Goal: Transaction & Acquisition: Purchase product/service

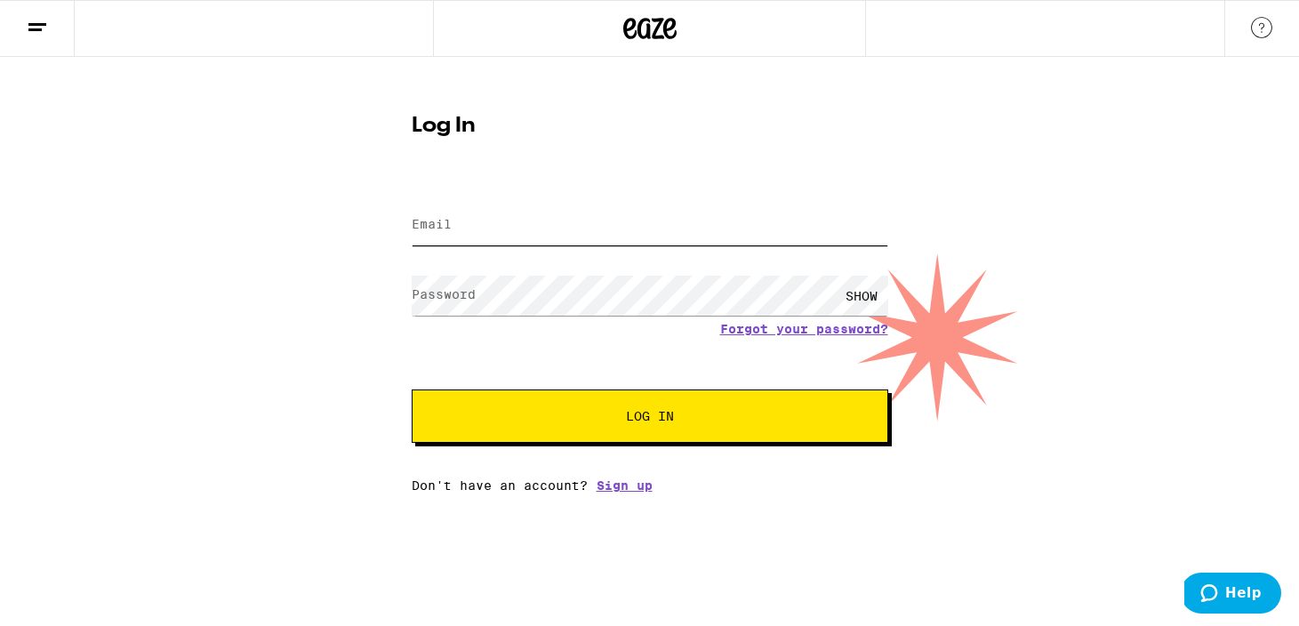
type input "margot.langsdorf@gmail.com"
click at [723, 422] on span "Log In" at bounding box center [650, 416] width 333 height 12
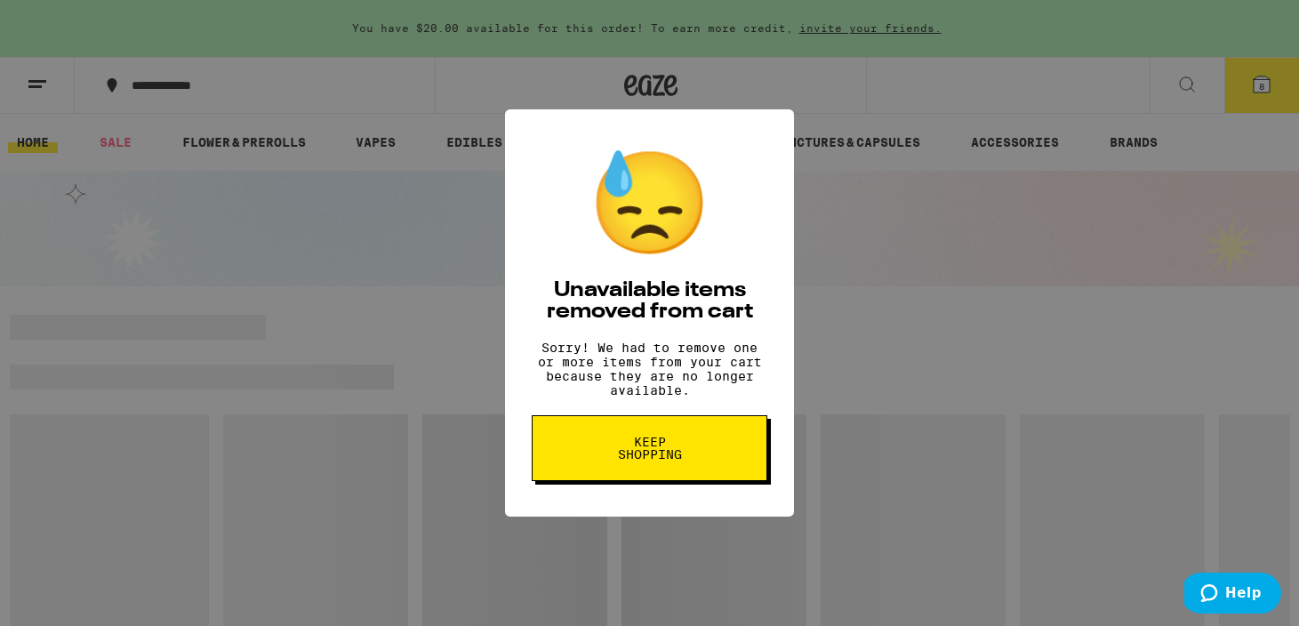
click at [718, 449] on button "Keep Shopping" at bounding box center [650, 448] width 236 height 66
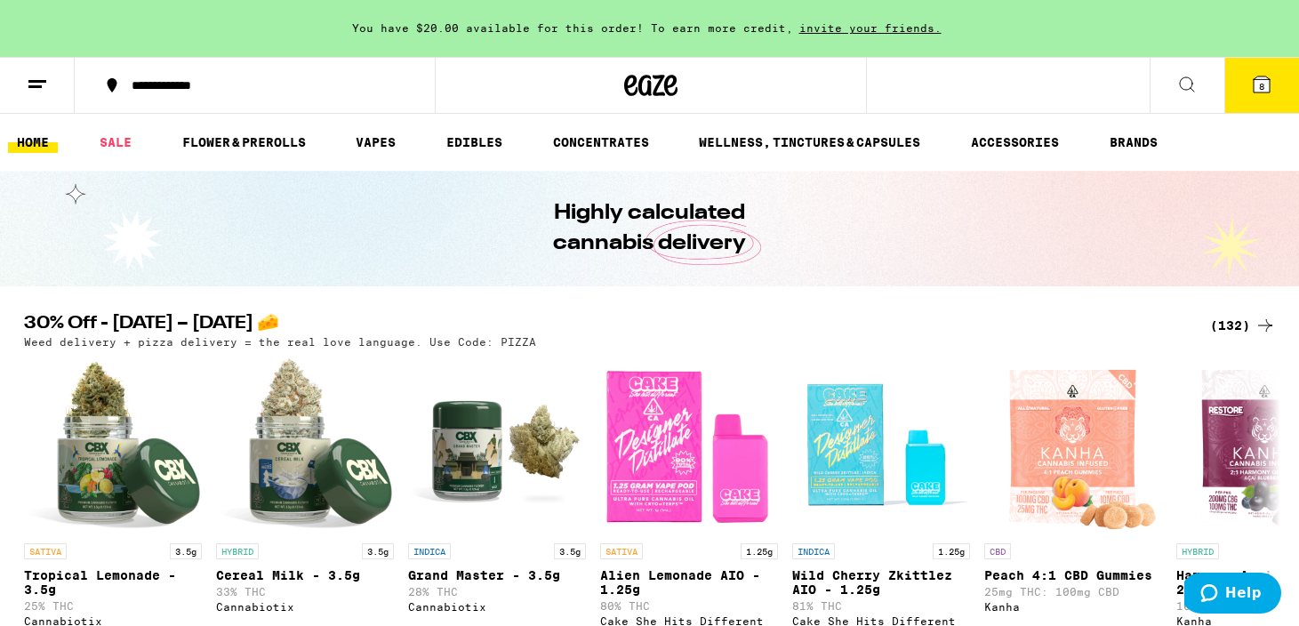
click at [1258, 78] on icon at bounding box center [1262, 84] width 16 height 16
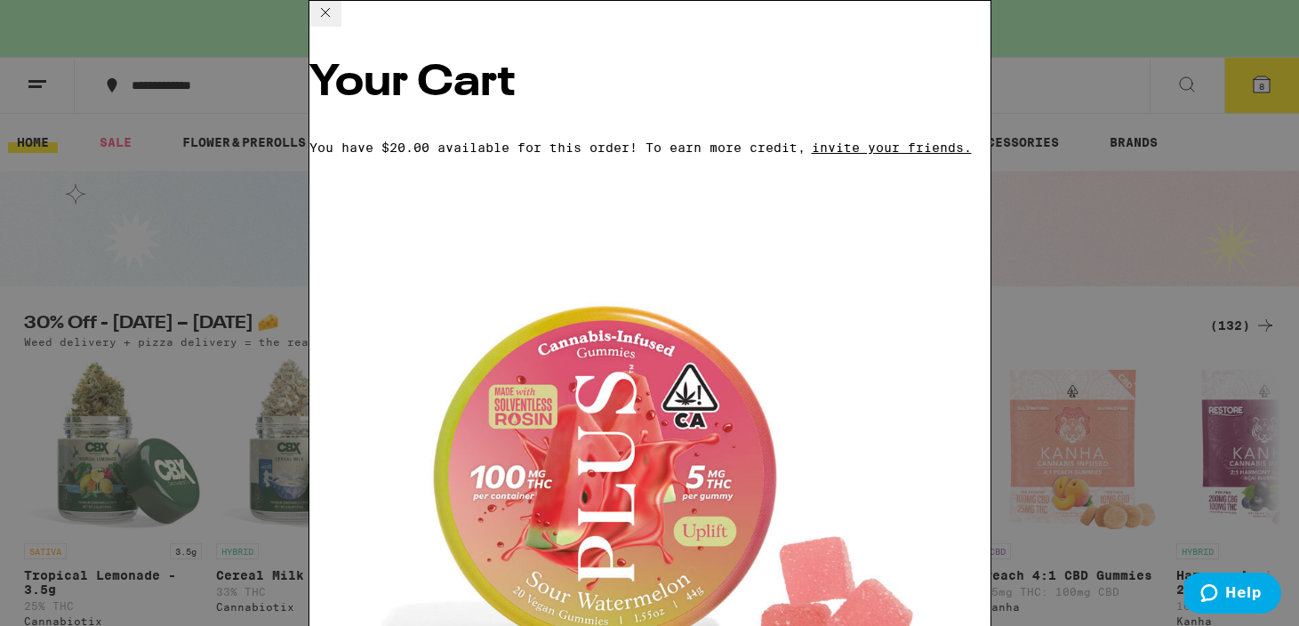
click at [336, 21] on icon at bounding box center [325, 12] width 21 height 21
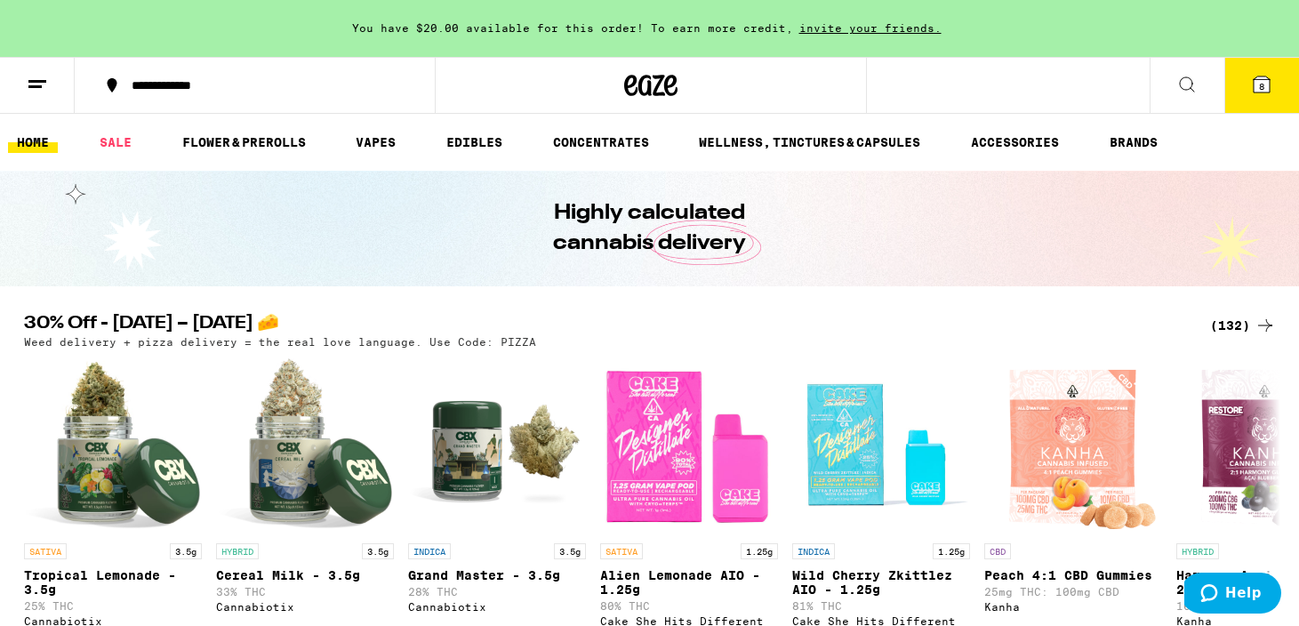
click at [1226, 326] on div "(132)" at bounding box center [1243, 325] width 66 height 21
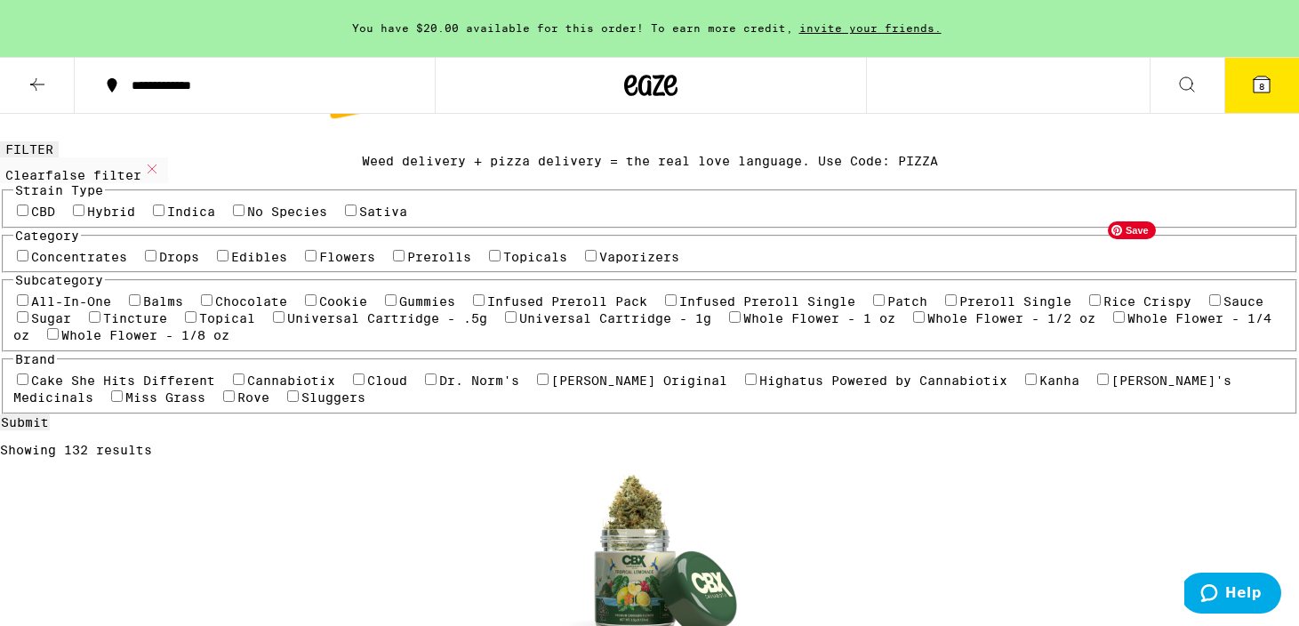
scroll to position [97, 0]
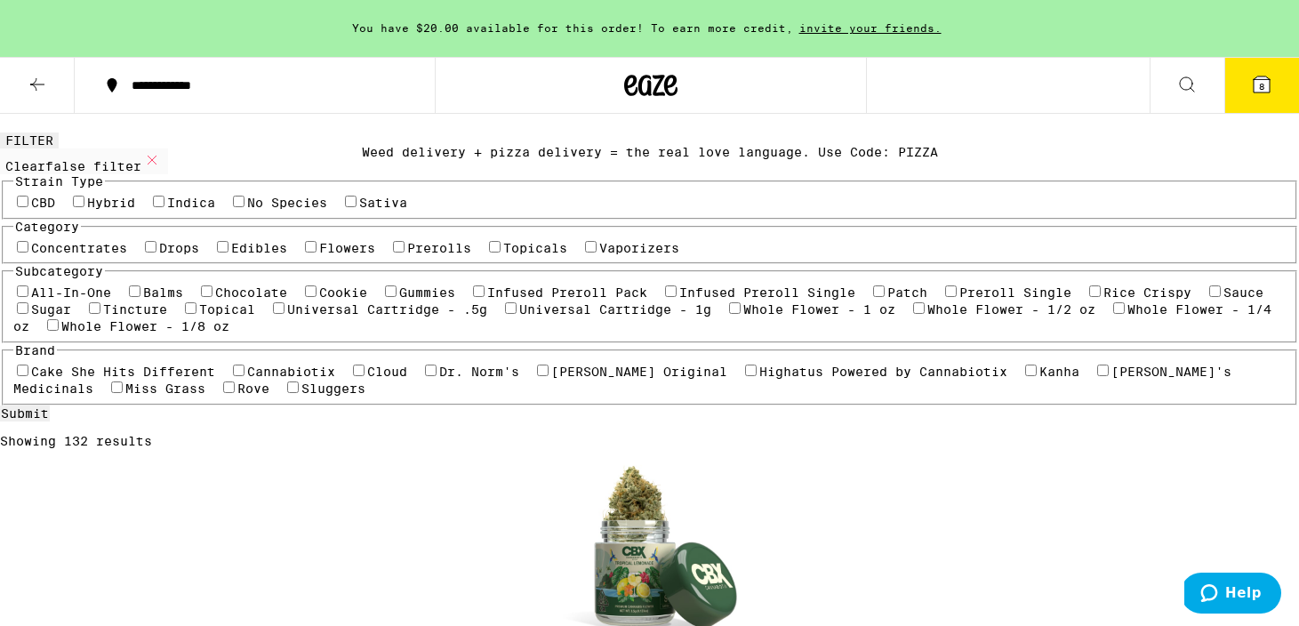
click at [31, 210] on label "CBD" at bounding box center [43, 203] width 24 height 14
click at [28, 207] on input "CBD" at bounding box center [23, 202] width 12 height 12
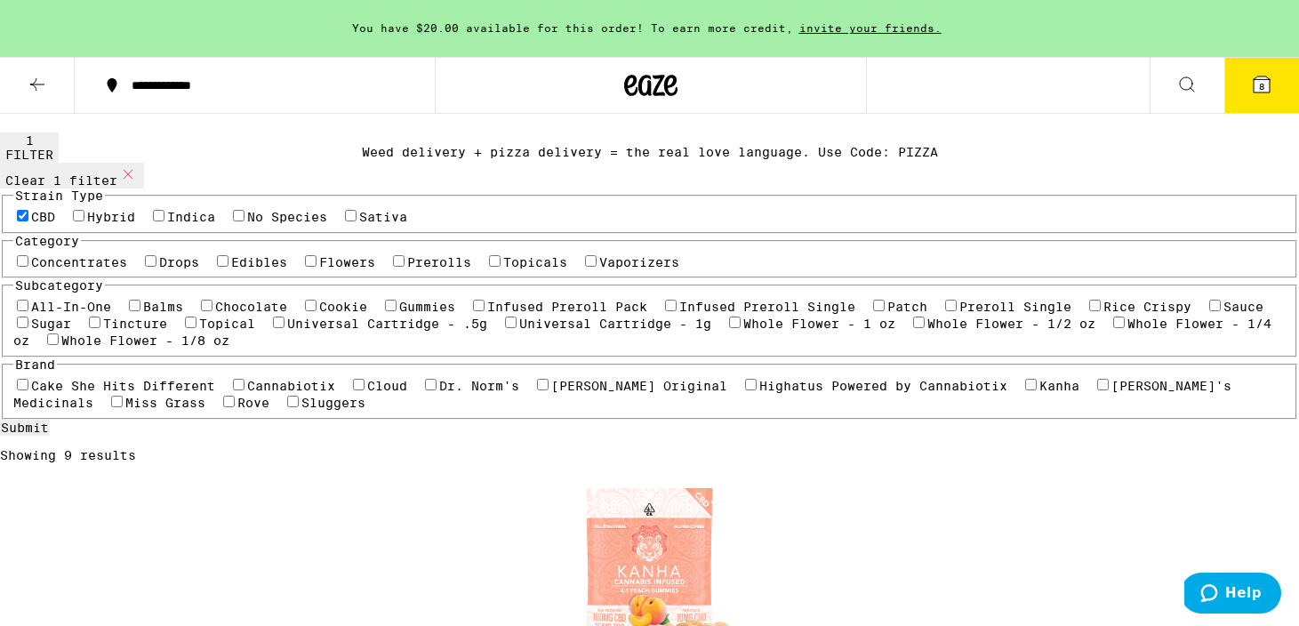
click at [55, 224] on label "CBD" at bounding box center [43, 217] width 24 height 14
click at [28, 221] on input "CBD" at bounding box center [23, 216] width 12 height 12
checkbox input "false"
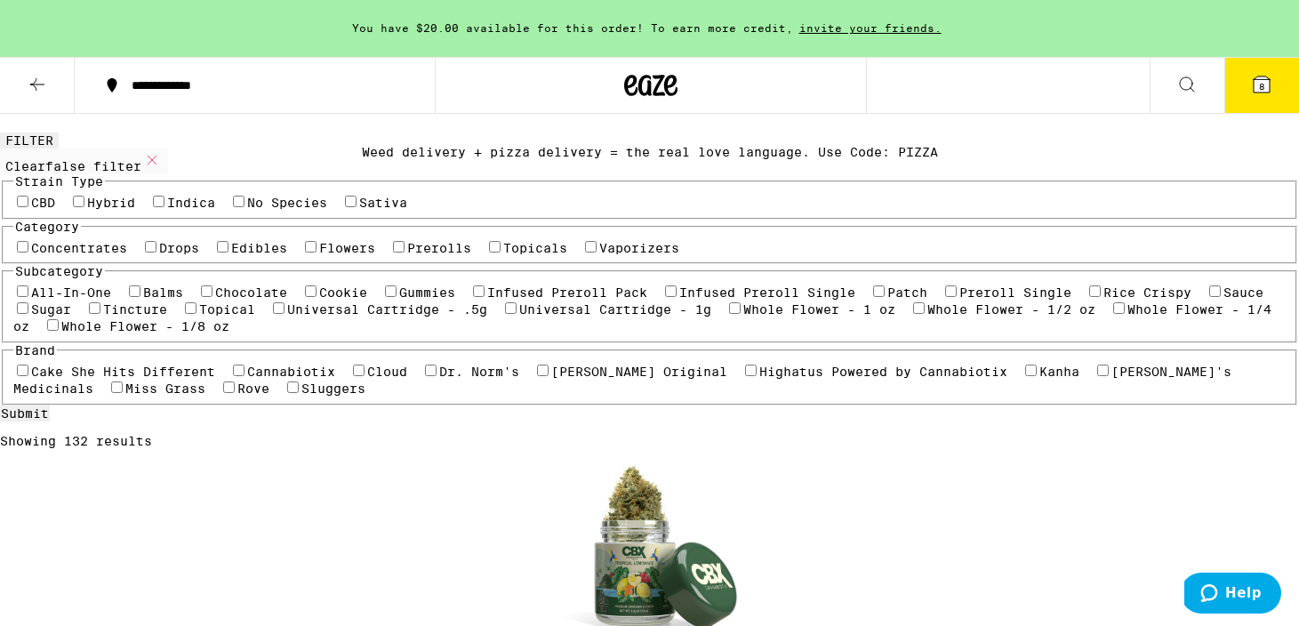
click at [135, 210] on label "Hybrid" at bounding box center [111, 203] width 48 height 14
click at [84, 207] on input "Hybrid" at bounding box center [79, 202] width 12 height 12
checkbox input "true"
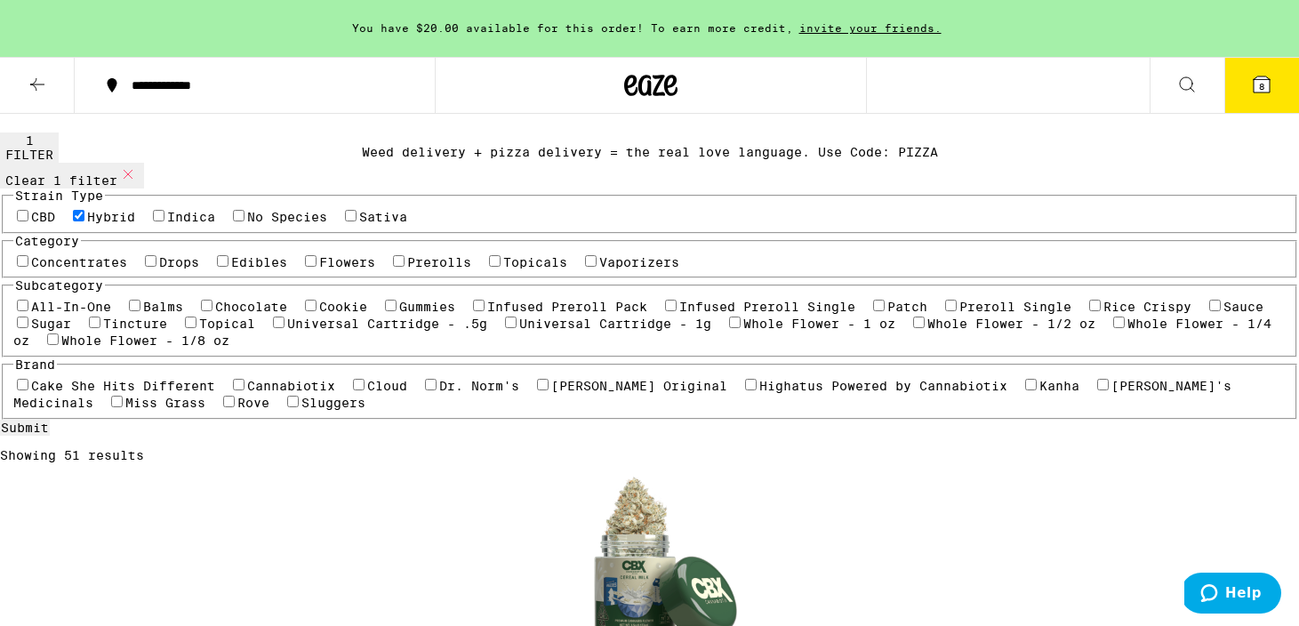
click at [359, 224] on label "Sativa" at bounding box center [383, 217] width 48 height 14
click at [345, 221] on input "Sativa" at bounding box center [351, 216] width 12 height 12
checkbox input "true"
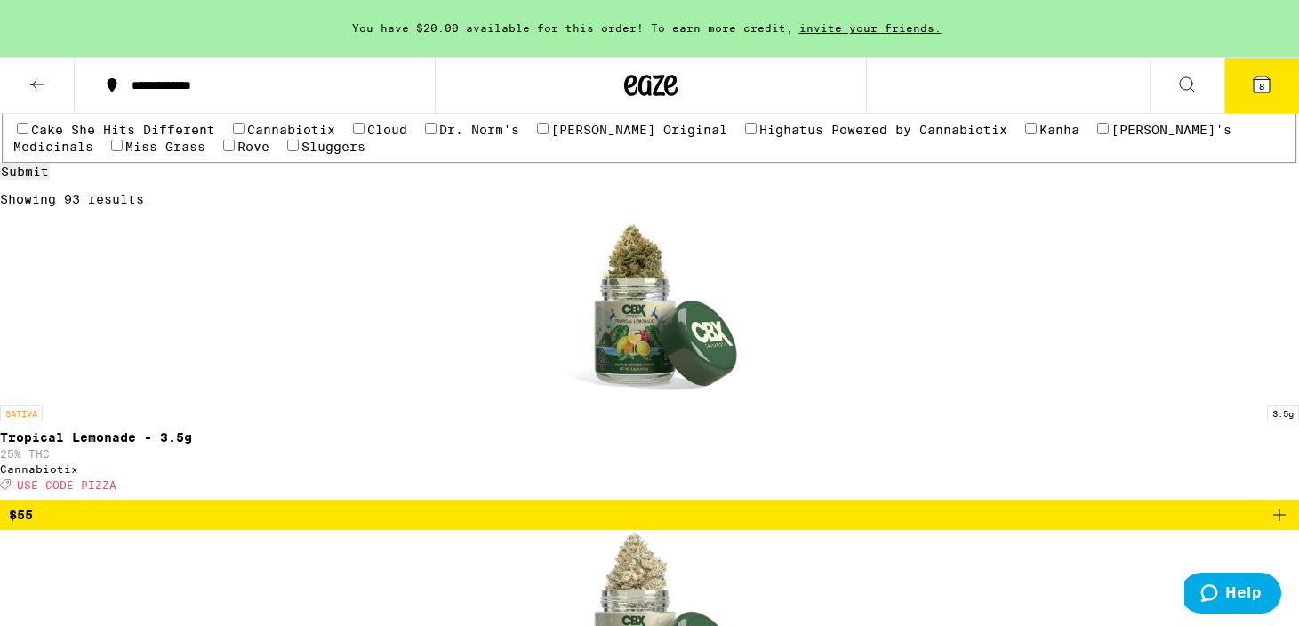
scroll to position [434, 0]
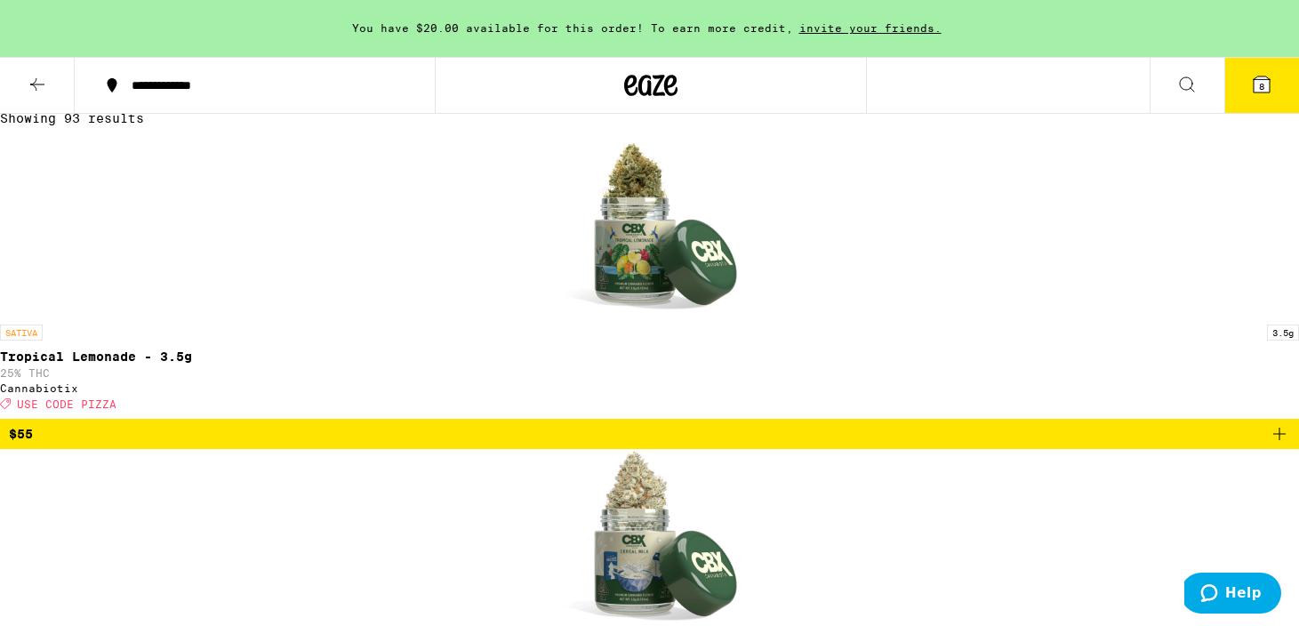
checkbox input "true"
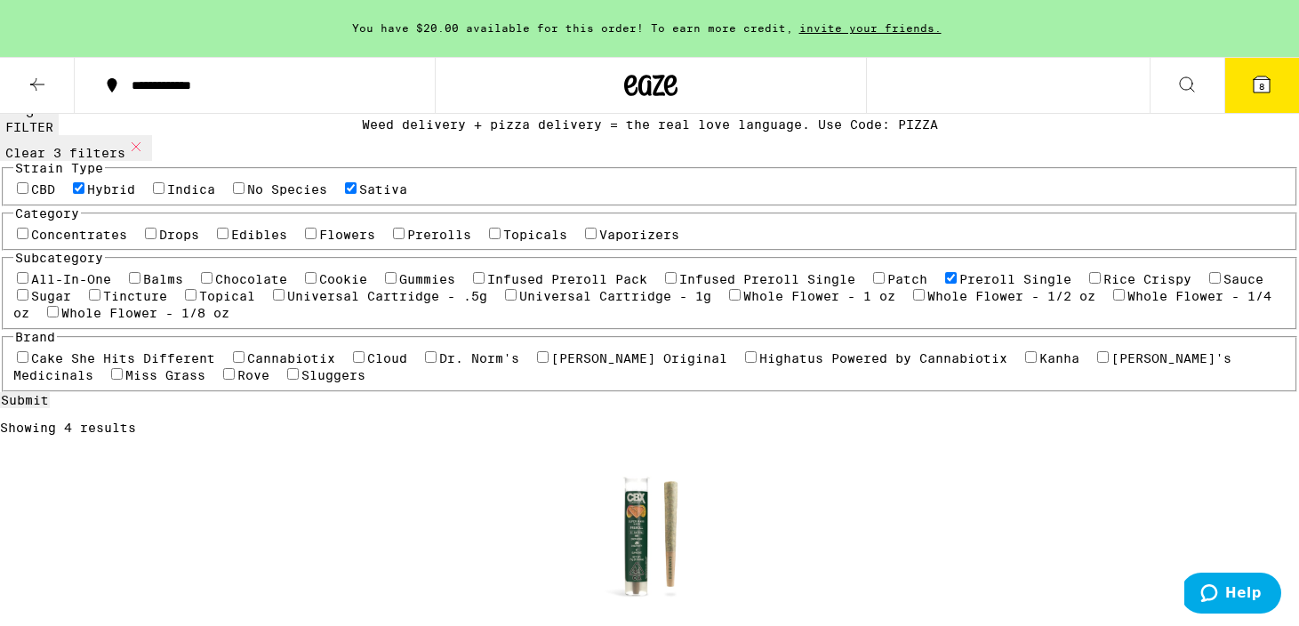
scroll to position [123, 0]
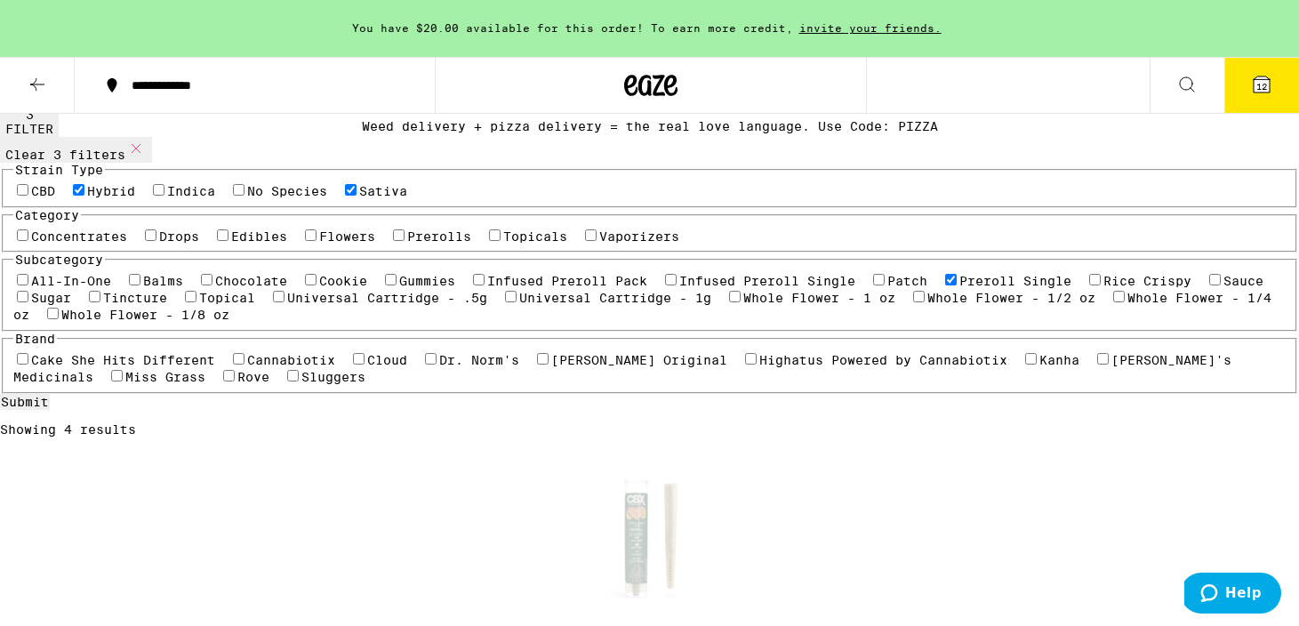
click at [1271, 84] on icon at bounding box center [1261, 84] width 21 height 21
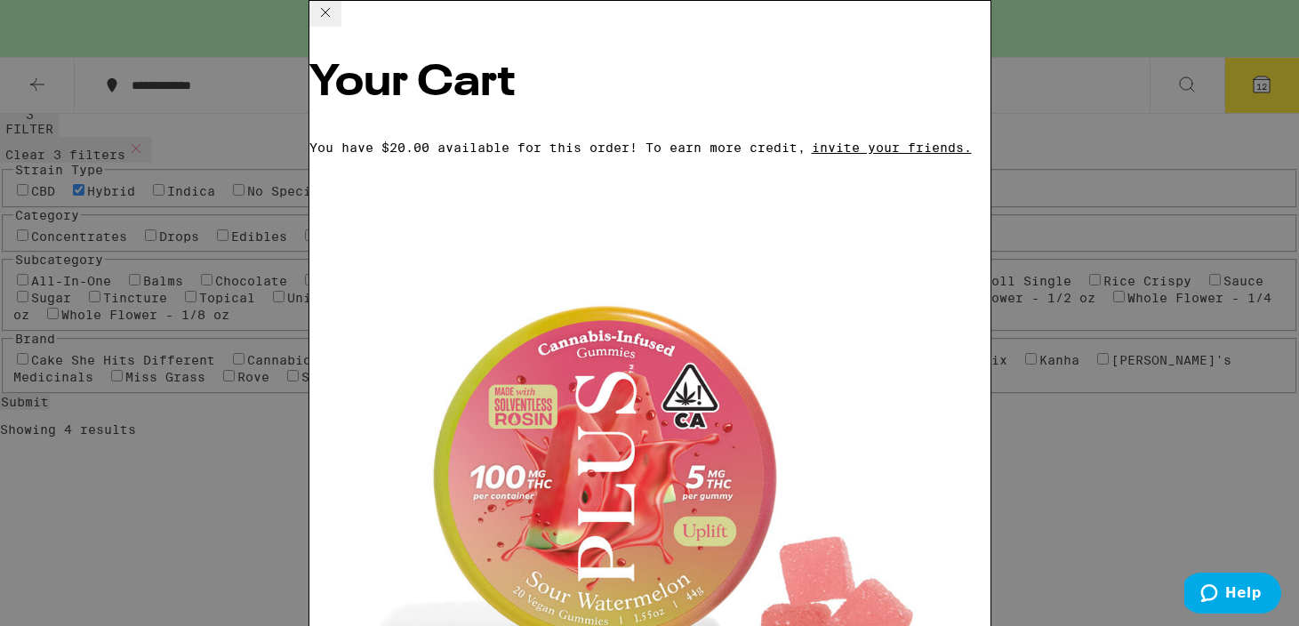
scroll to position [794, 0]
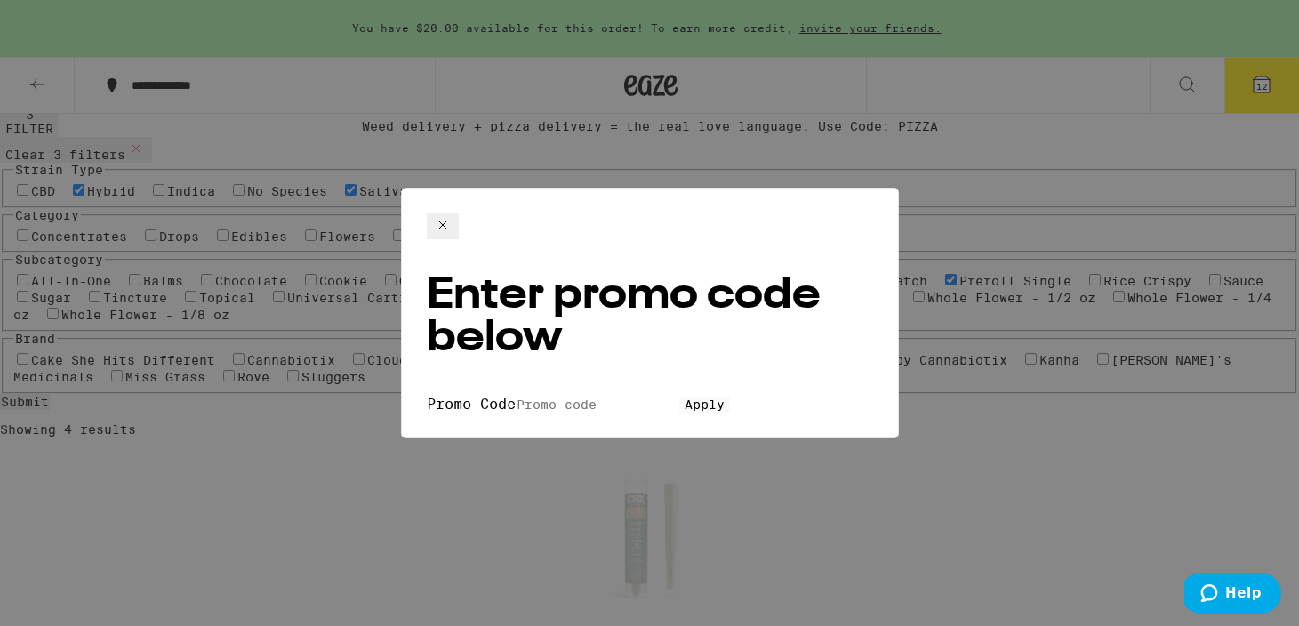
click at [595, 397] on input "Promo Code" at bounding box center [598, 405] width 164 height 16
type input "pizza"
click at [679, 401] on button "Apply" at bounding box center [704, 405] width 51 height 16
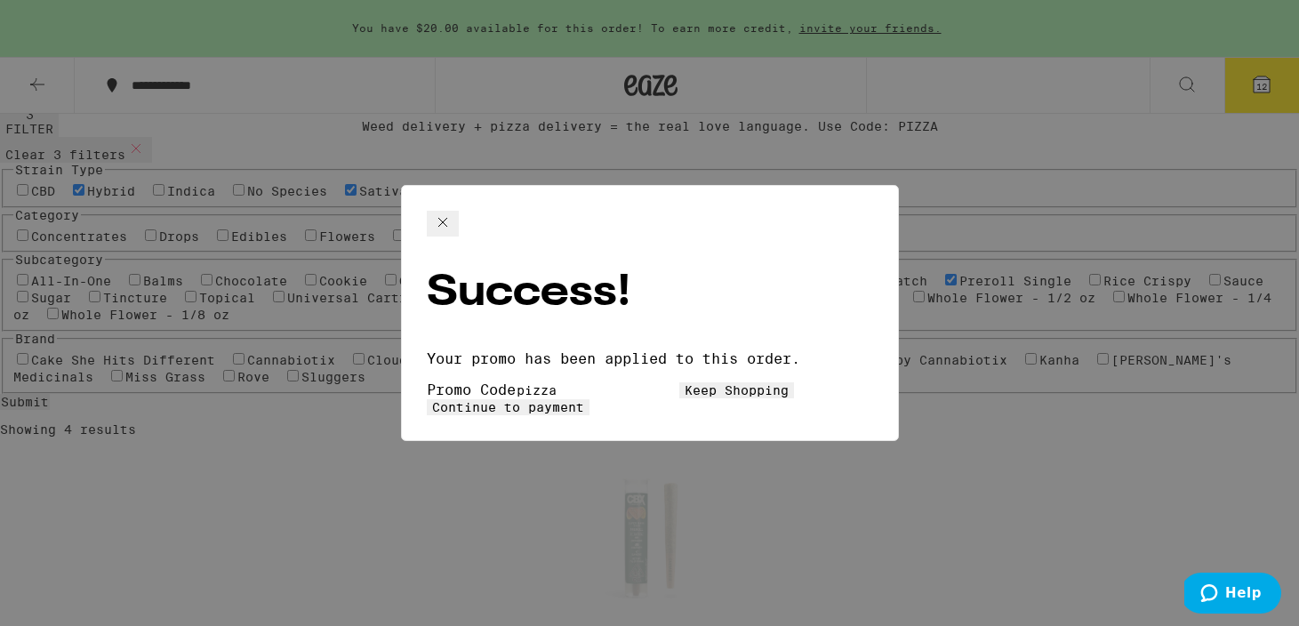
click at [685, 383] on span "Keep Shopping" at bounding box center [737, 390] width 104 height 14
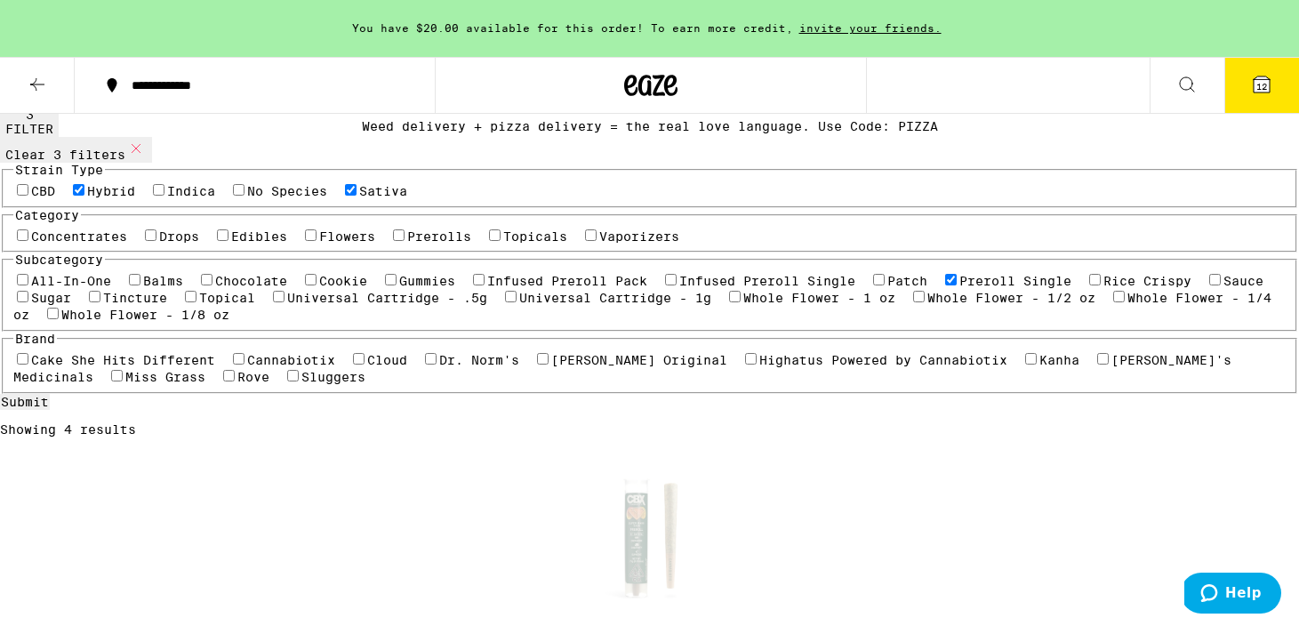
drag, startPoint x: 12, startPoint y: 85, endPoint x: 29, endPoint y: 84, distance: 16.9
click at [12, 84] on button at bounding box center [37, 86] width 75 height 56
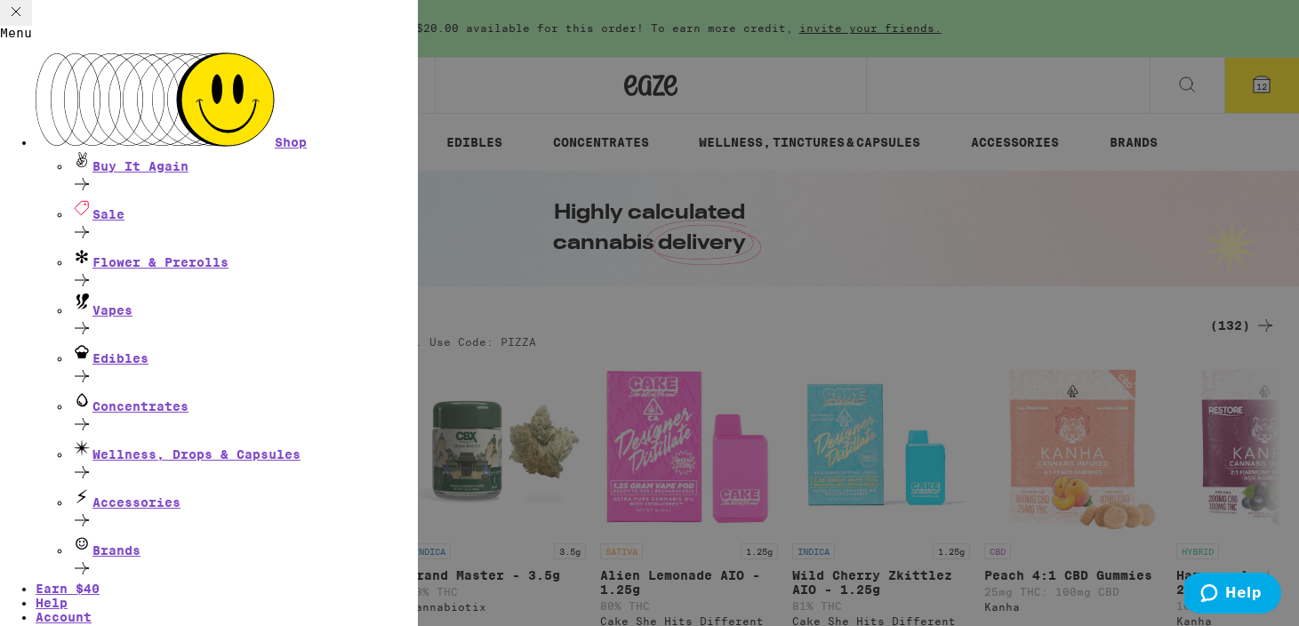
click at [537, 207] on div "Menu Shop Buy It Again Sale Flower & Prerolls Vapes Edibles Concentrates Wellne…" at bounding box center [649, 313] width 1299 height 626
click at [215, 245] on div "Flower & Prerolls" at bounding box center [244, 257] width 347 height 24
click at [391, 196] on div "Menu Shop Buy It Again Sale Flower & Prerolls Vapes Edibles Concentrates Wellne…" at bounding box center [649, 313] width 1299 height 626
click at [92, 269] on icon at bounding box center [81, 279] width 21 height 21
click at [513, 242] on div "Menu Shop Buy It Again Sale Flower & Prerolls Vapes Edibles Concentrates Wellne…" at bounding box center [649, 313] width 1299 height 626
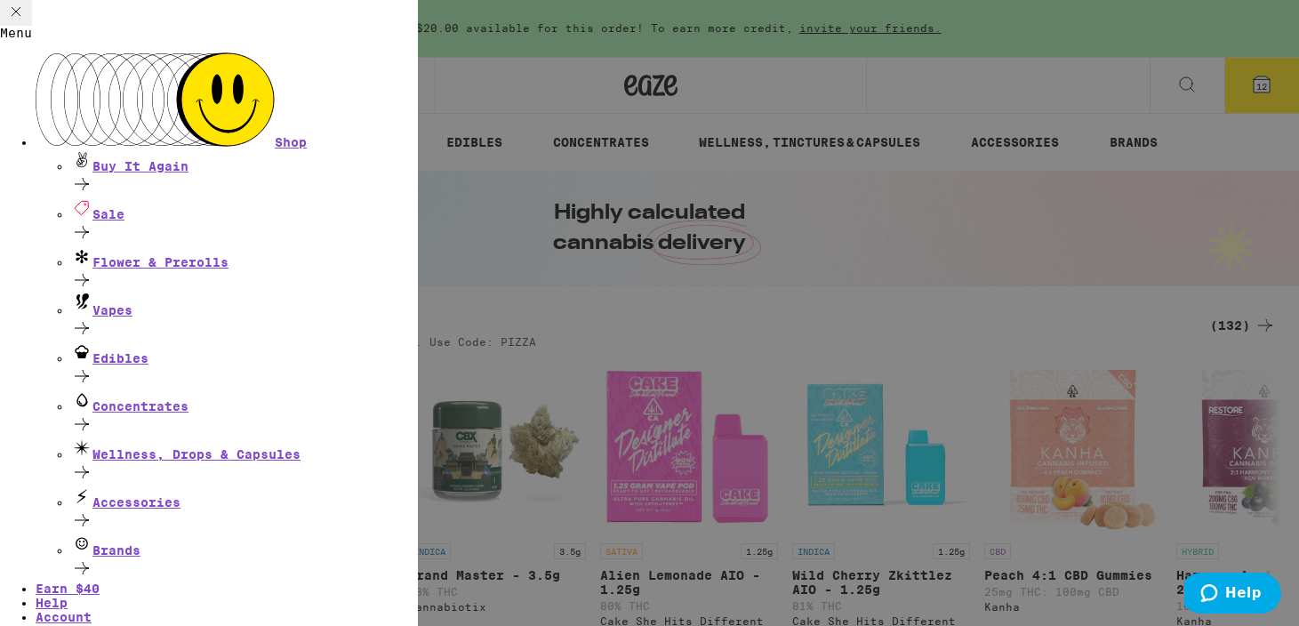
click at [20, 16] on icon at bounding box center [16, 11] width 9 height 9
click at [49, 36] on div "Menu Shop Buy It Again Sale Flower & Prerolls Vapes Edibles Concentrates Wellne…" at bounding box center [649, 313] width 1299 height 626
click at [559, 300] on div "Menu Shop Buy It Again Sale Flower & Prerolls Vapes Edibles Concentrates Wellne…" at bounding box center [649, 313] width 1299 height 626
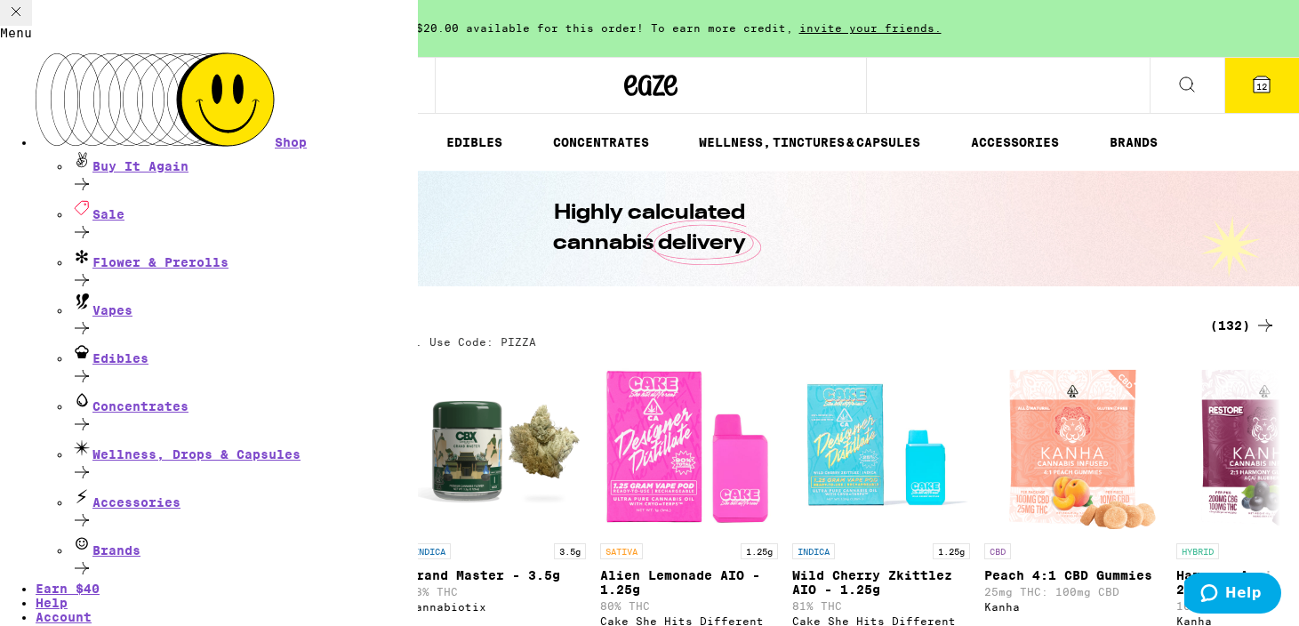
click at [272, 135] on div "Menu Shop Buy It Again Sale Flower & Prerolls Vapes Edibles Concentrates Wellne…" at bounding box center [649, 313] width 1299 height 626
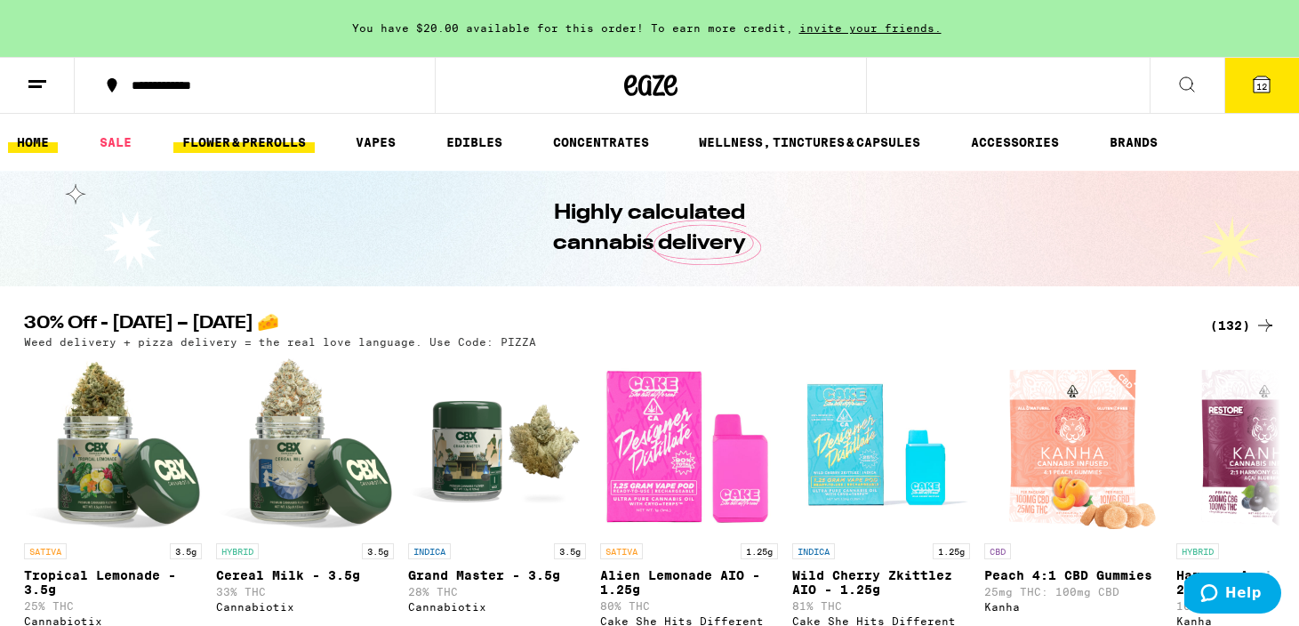
click at [256, 141] on link "FLOWER & PREROLLS" at bounding box center [243, 142] width 141 height 21
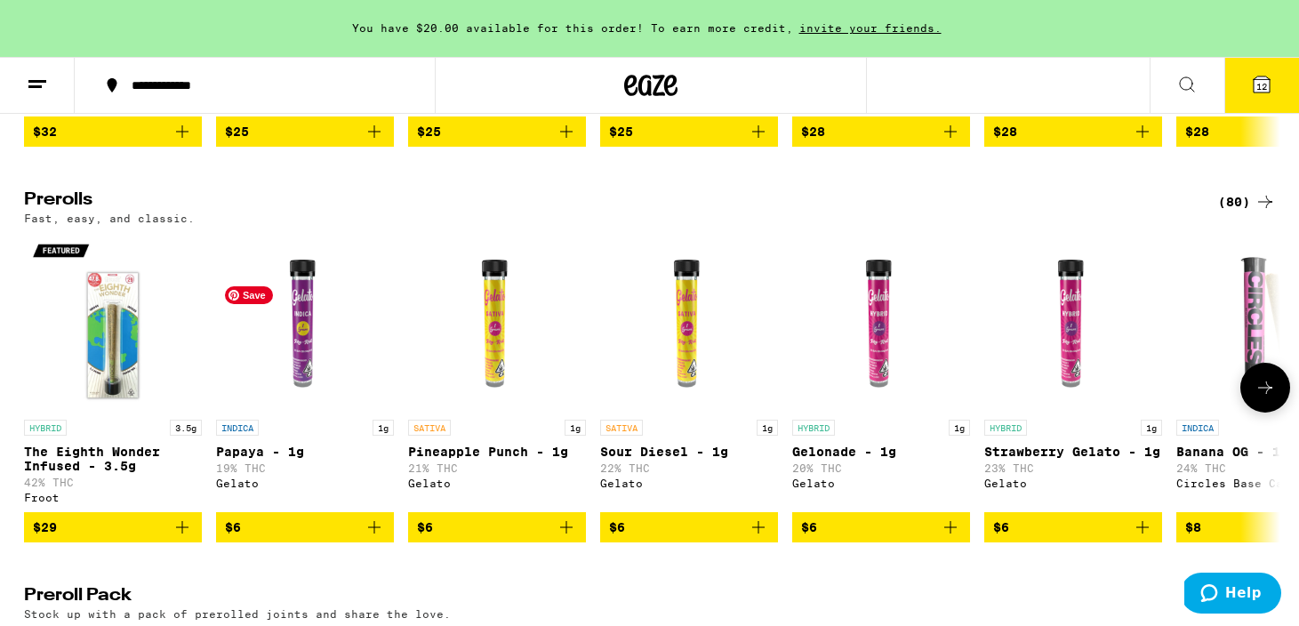
scroll to position [960, 0]
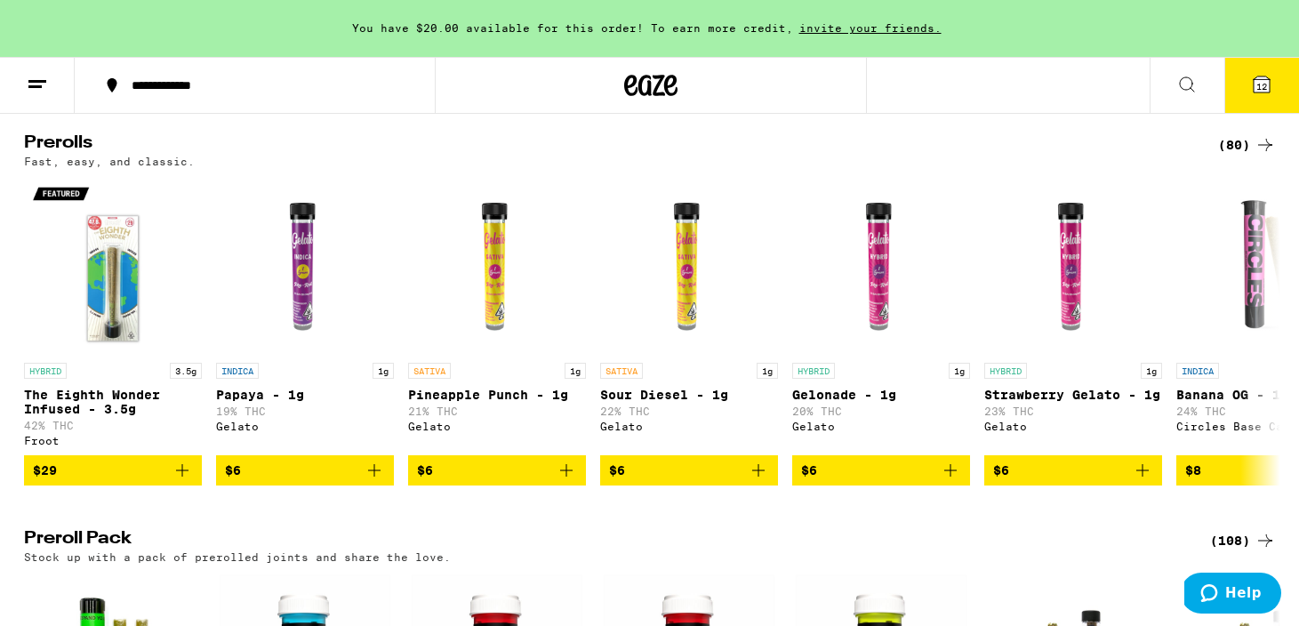
click at [1245, 156] on div "(80)" at bounding box center [1247, 144] width 58 height 21
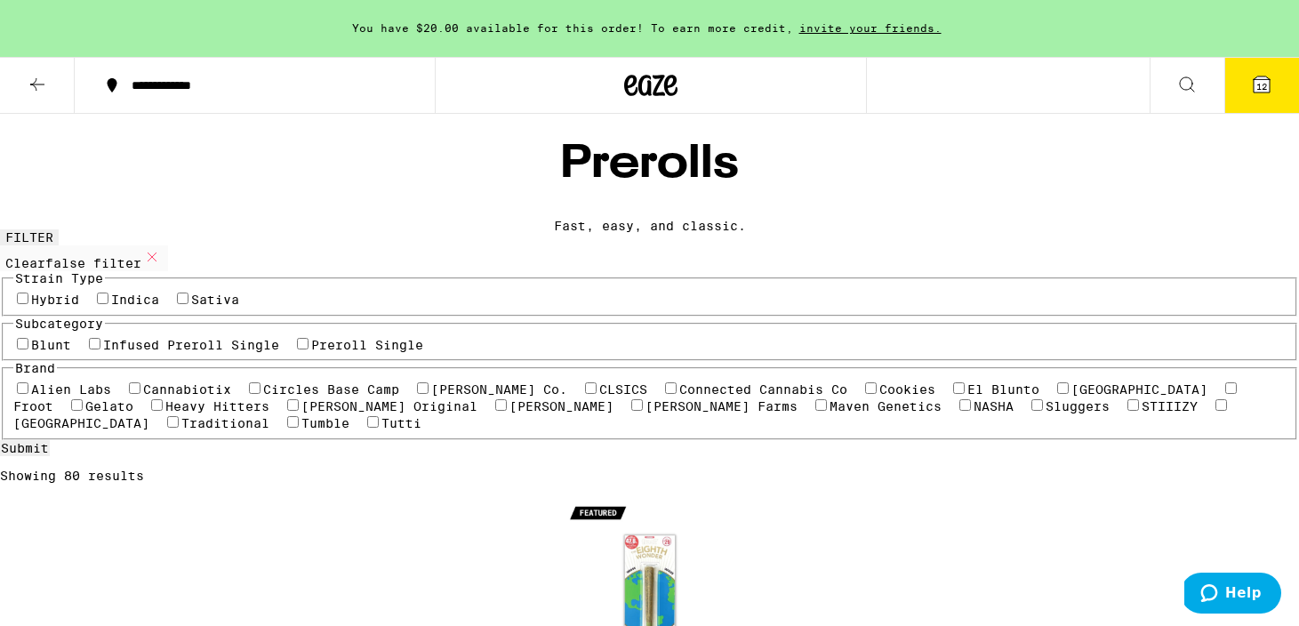
scroll to position [76, 0]
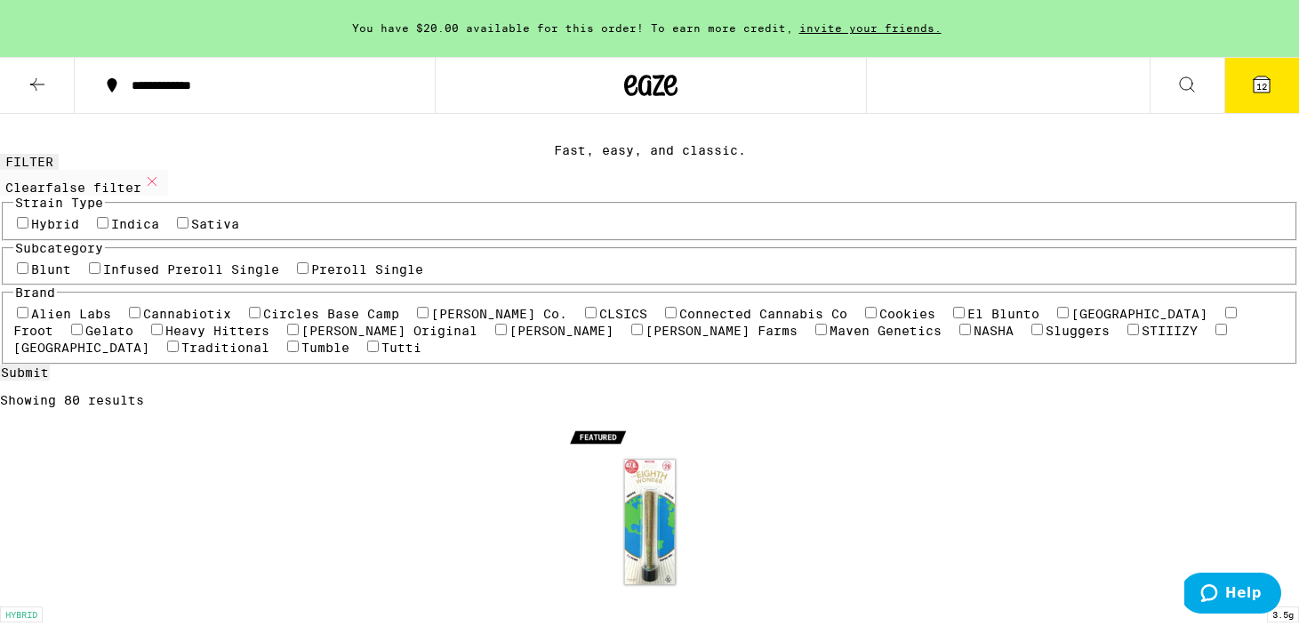
click at [229, 231] on label "Sativa" at bounding box center [215, 224] width 48 height 14
click at [189, 229] on input "Sativa" at bounding box center [183, 223] width 12 height 12
checkbox input "true"
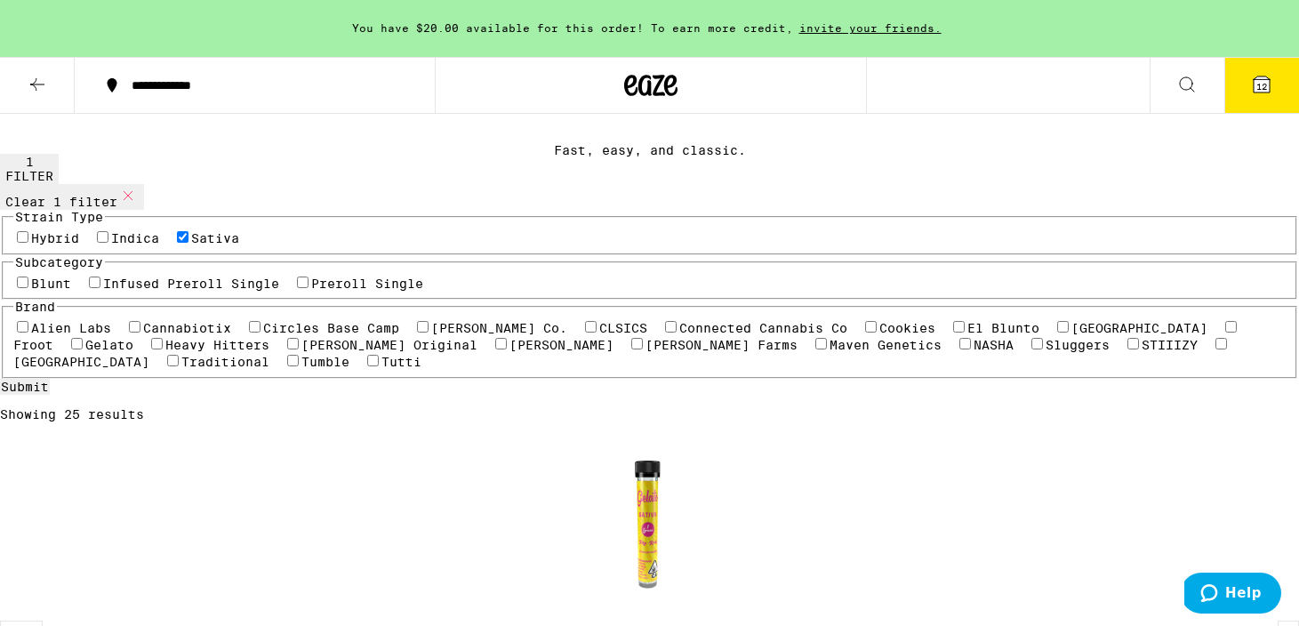
click at [43, 245] on label "Hybrid" at bounding box center [55, 238] width 48 height 14
click at [28, 243] on input "Hybrid" at bounding box center [23, 237] width 12 height 12
checkbox input "true"
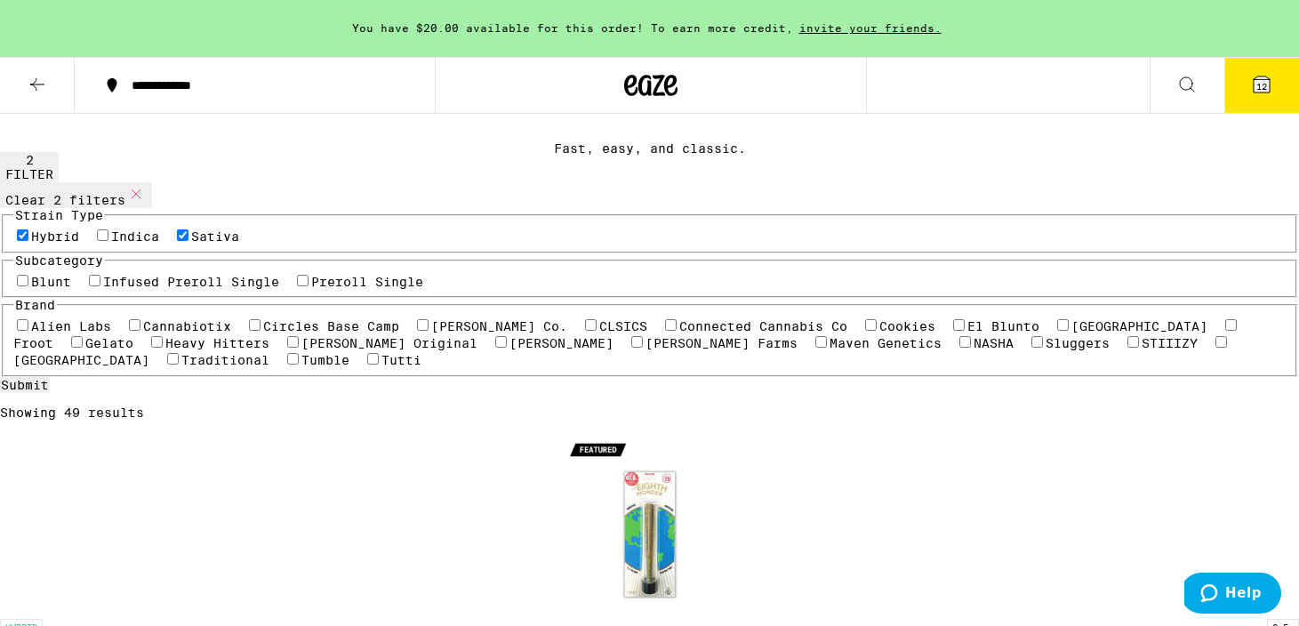
scroll to position [77, 0]
click at [311, 289] on label "Preroll Single" at bounding box center [367, 282] width 112 height 14
click at [297, 286] on input "Preroll Single" at bounding box center [303, 281] width 12 height 12
checkbox input "true"
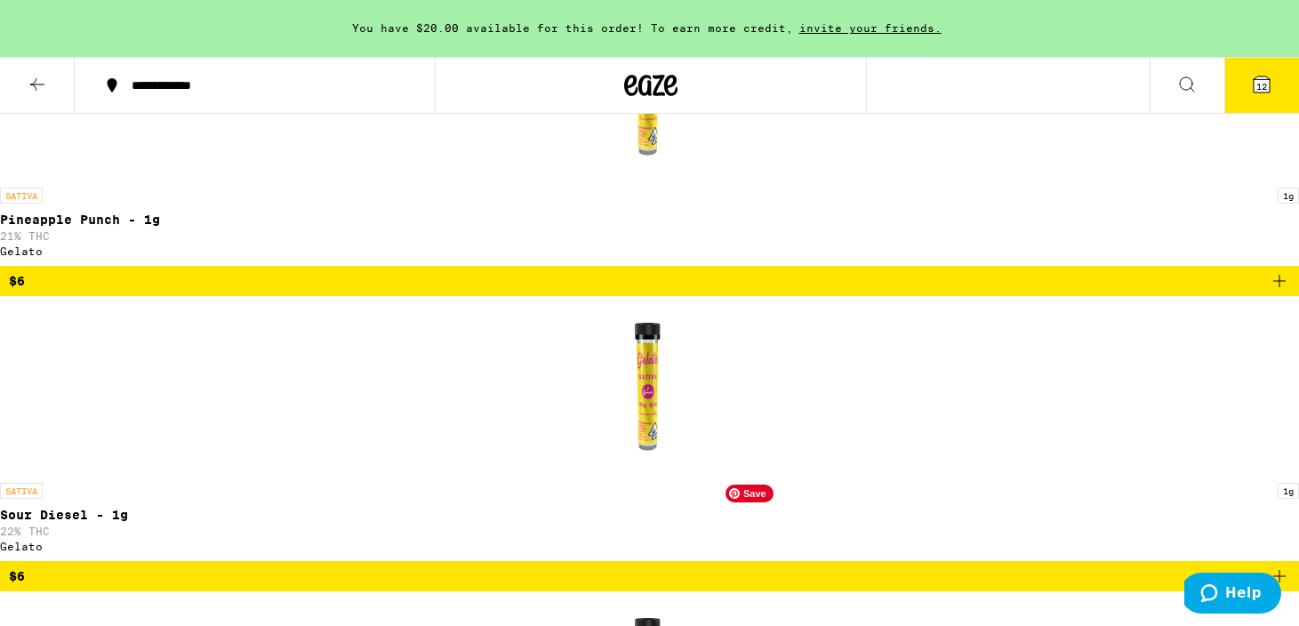
scroll to position [494, 0]
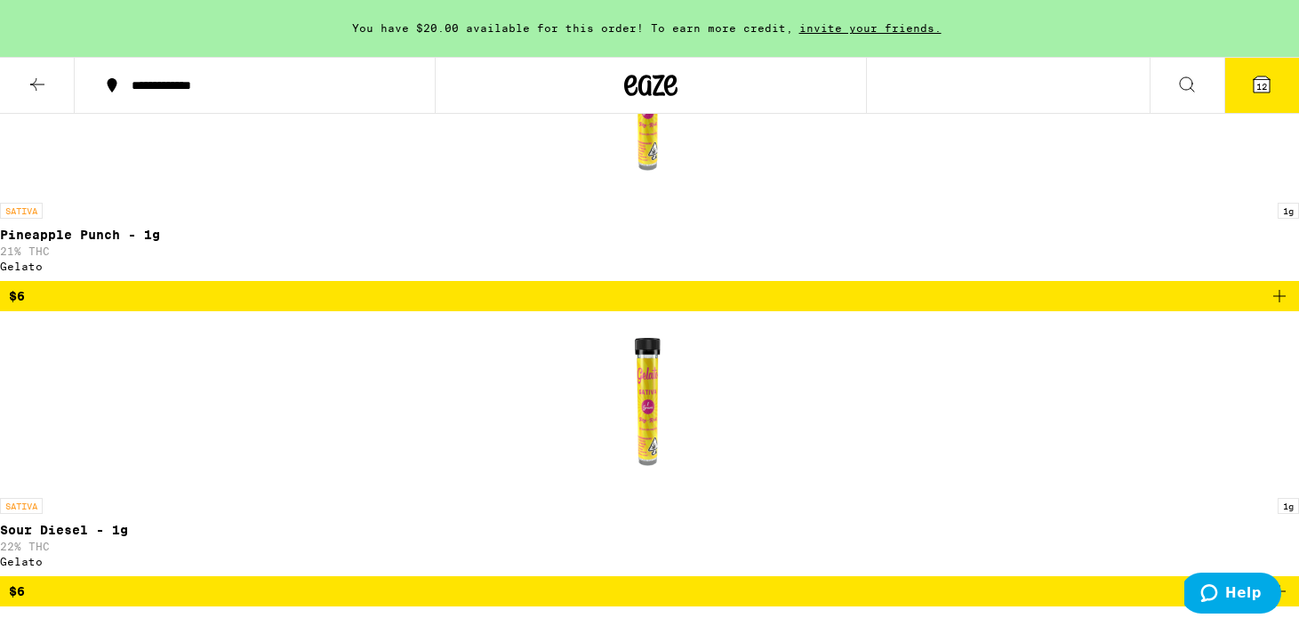
click at [1268, 81] on icon at bounding box center [1262, 84] width 16 height 16
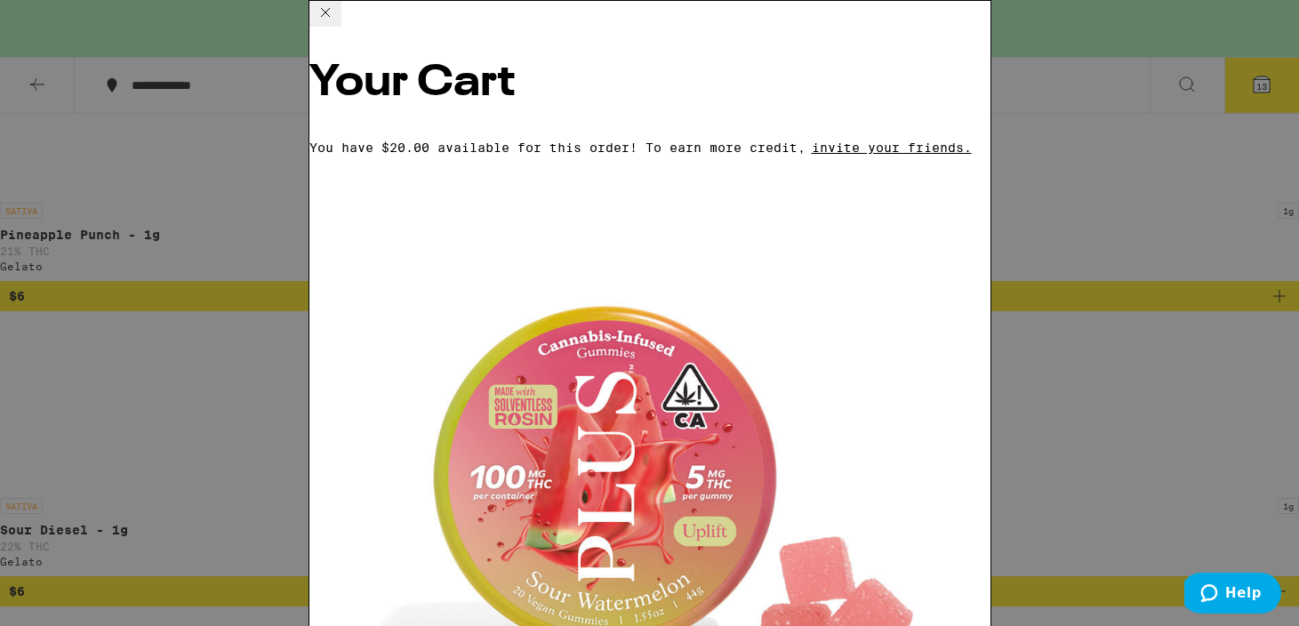
scroll to position [842, 0]
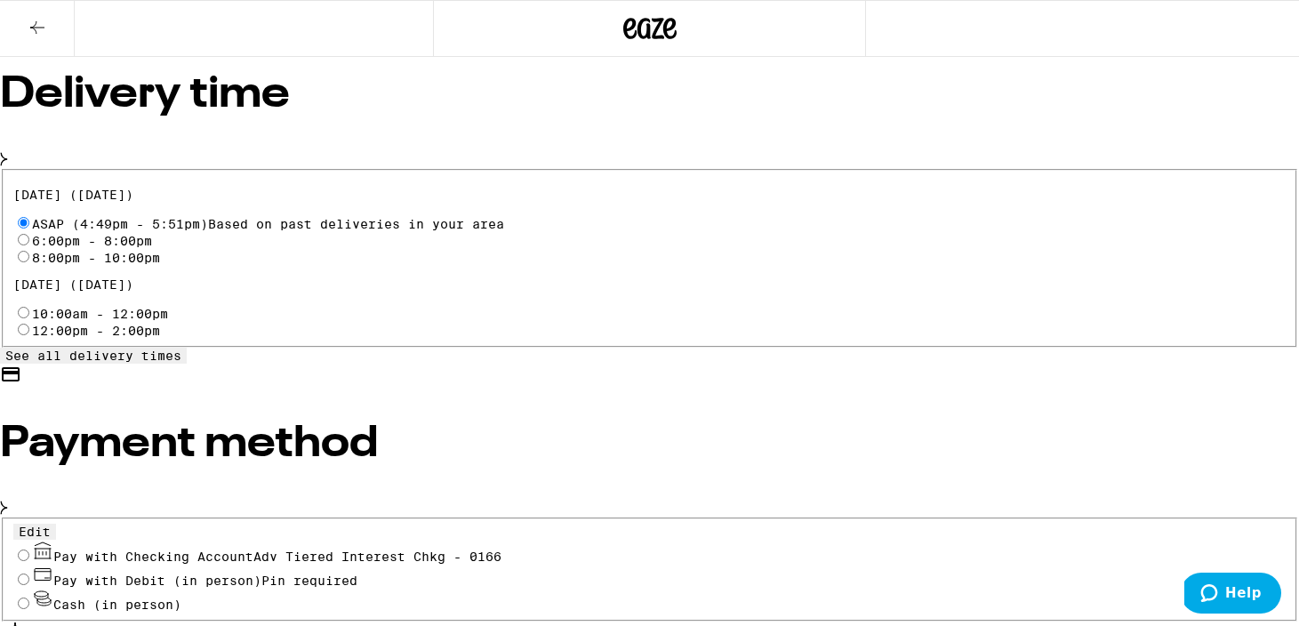
scroll to position [587, 0]
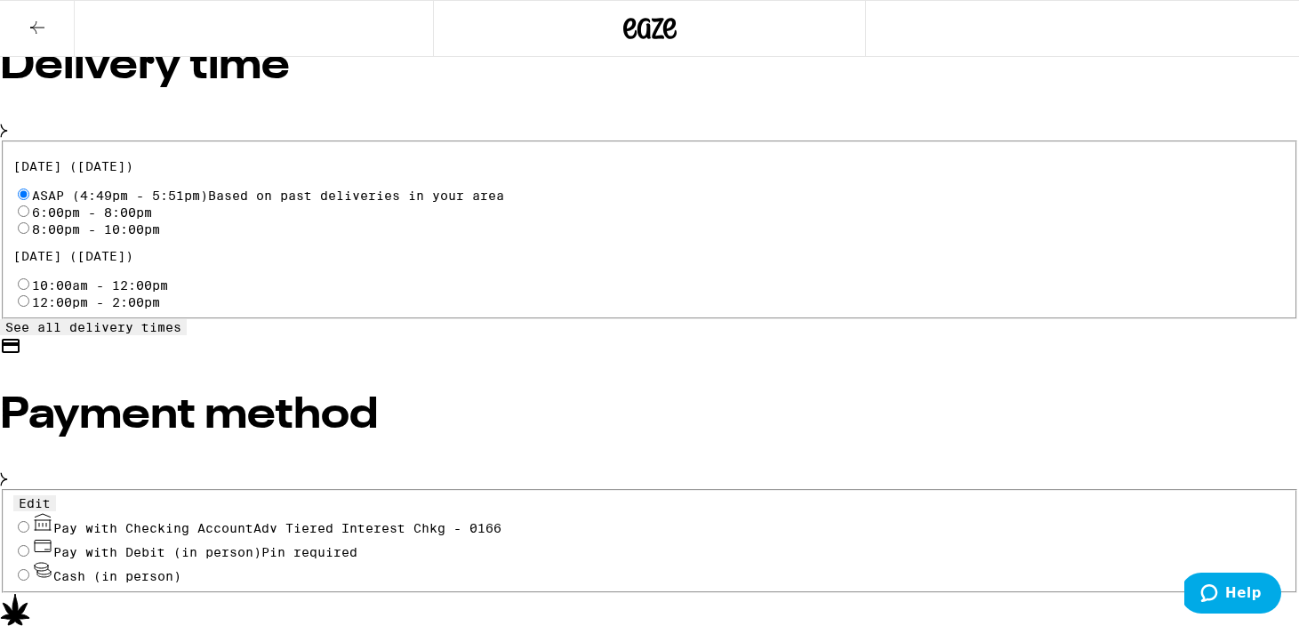
click at [29, 521] on input "Pay with Checking Account Adv Tiered Interest Chkg - 0166" at bounding box center [24, 527] width 12 height 12
radio input "true"
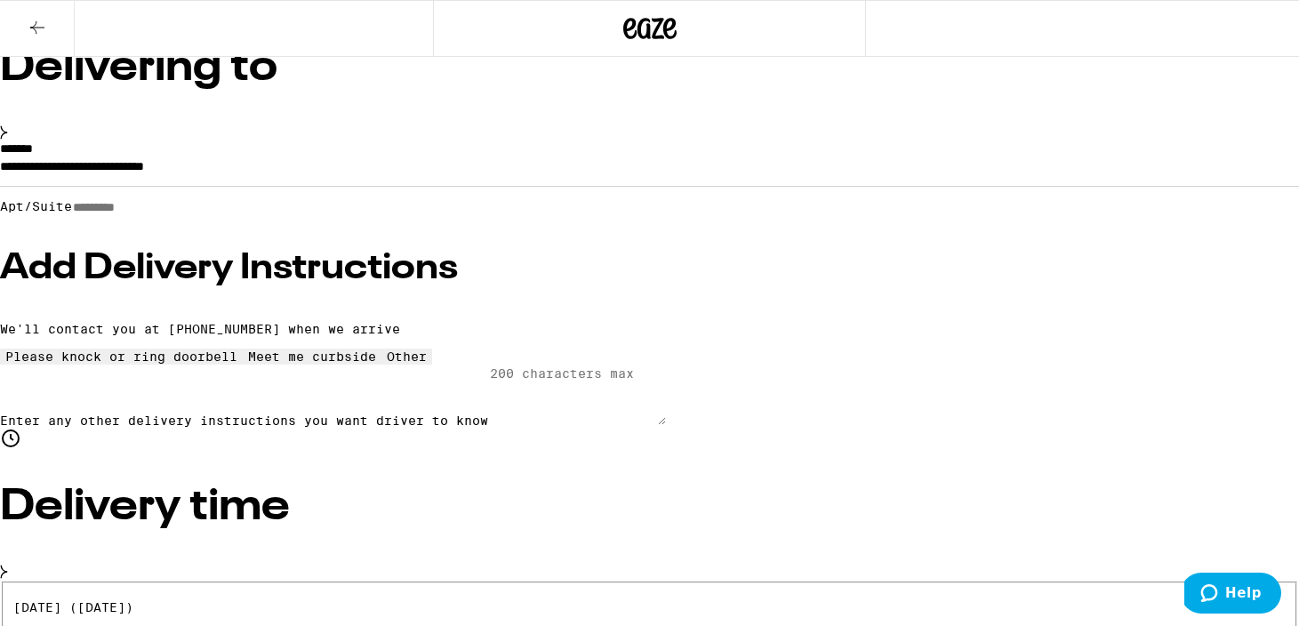
scroll to position [121, 0]
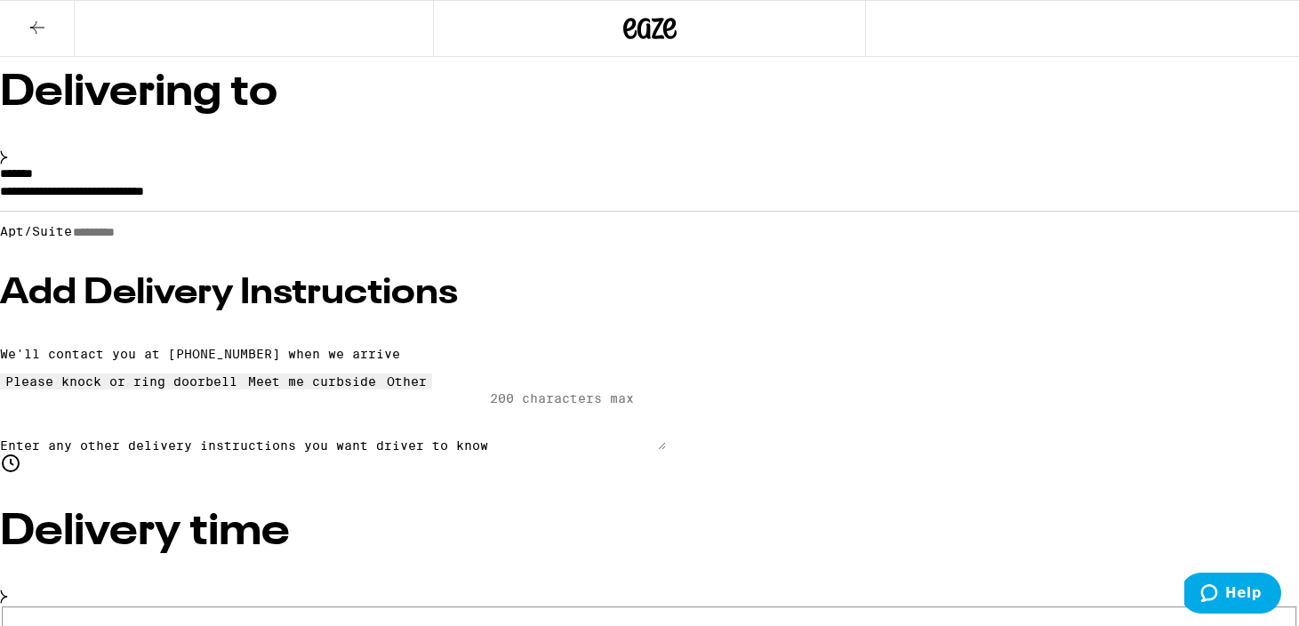
type input "7"
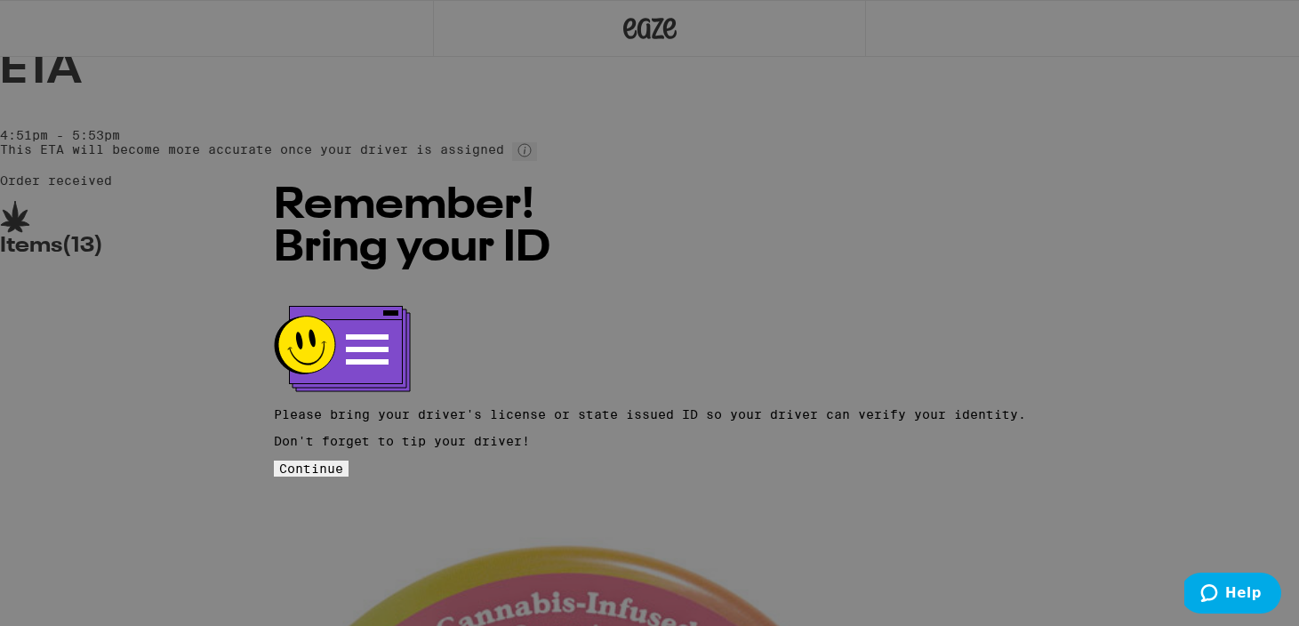
click at [343, 462] on span "Continue" at bounding box center [311, 469] width 64 height 14
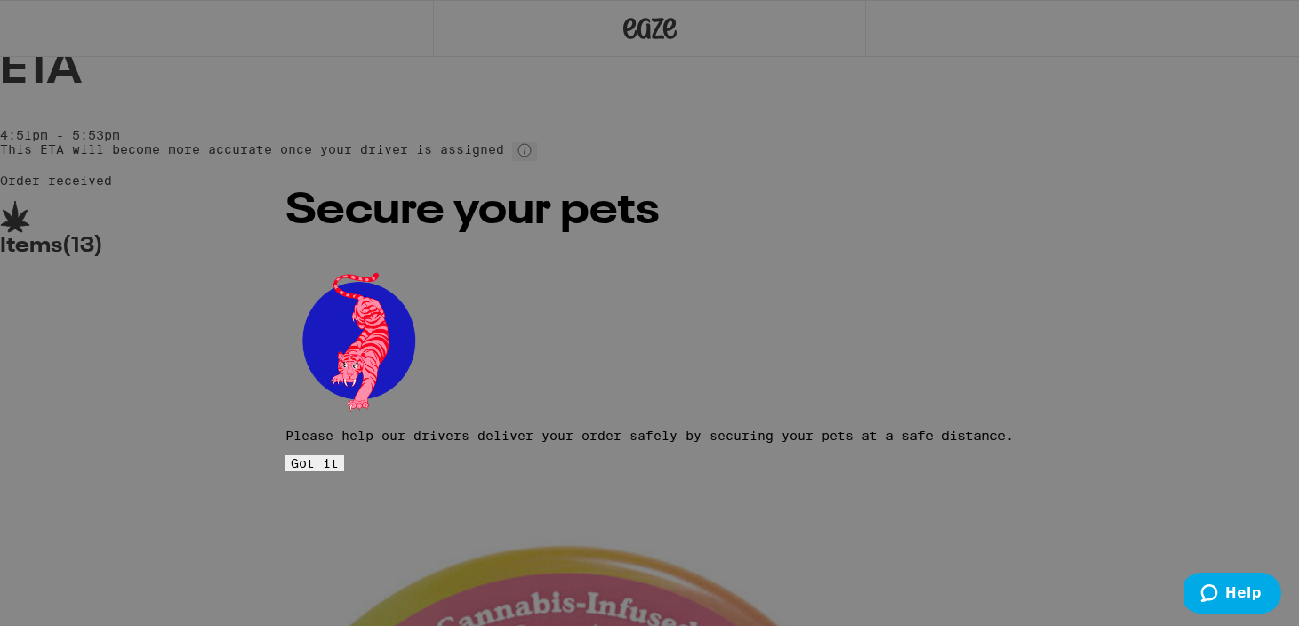
click at [339, 456] on span "Got it" at bounding box center [315, 463] width 48 height 14
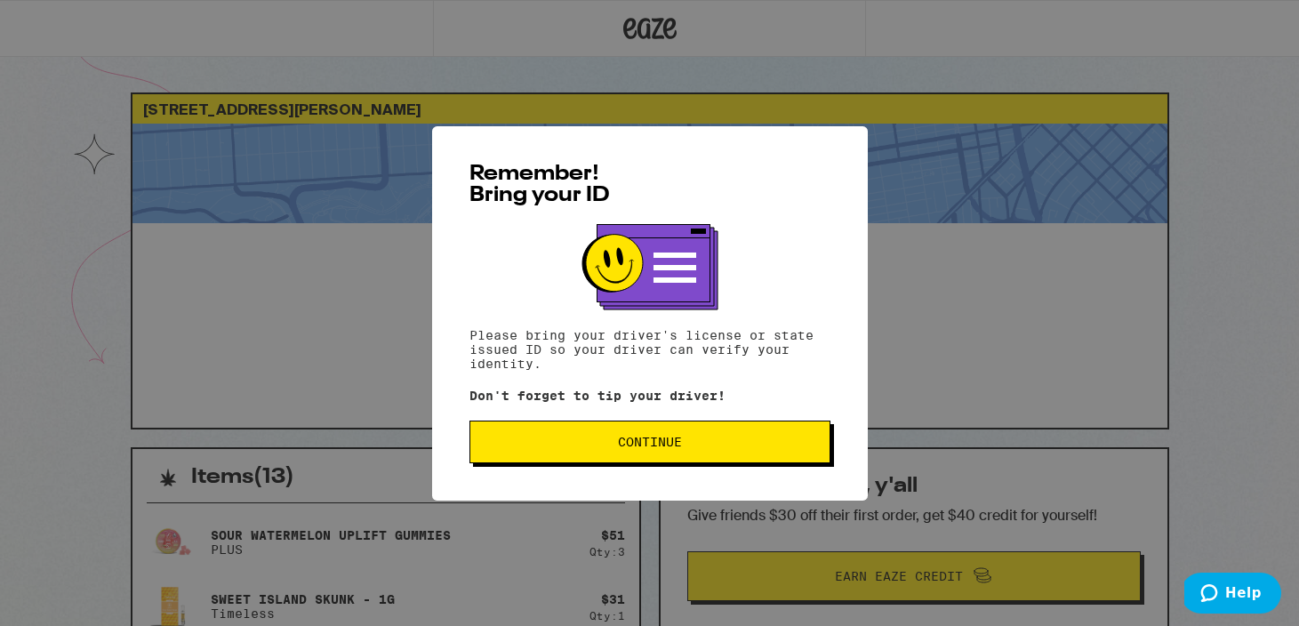
click at [611, 446] on span "Continue" at bounding box center [650, 442] width 331 height 12
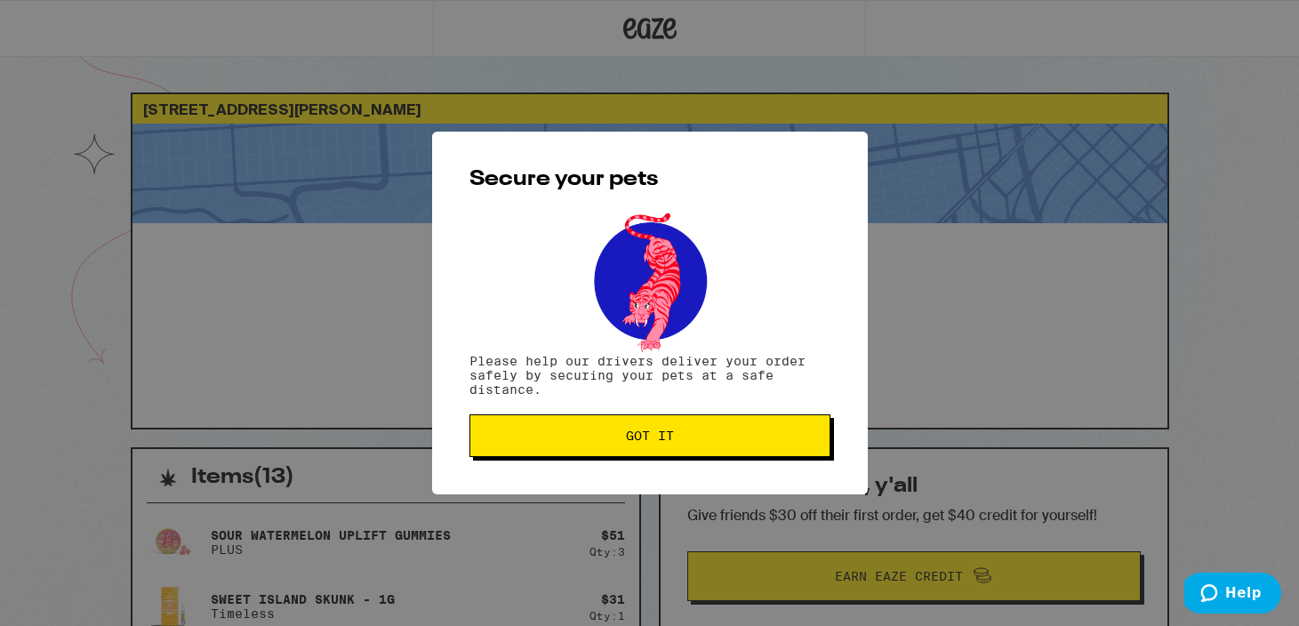
click at [611, 446] on button "Got it" at bounding box center [650, 435] width 361 height 43
